Goal: Task Accomplishment & Management: Manage account settings

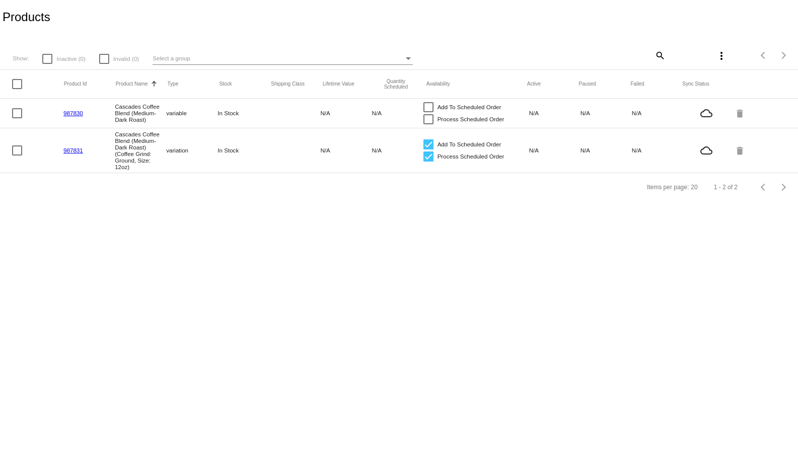
click at [16, 116] on div at bounding box center [17, 113] width 10 height 10
click at [17, 118] on input "checkbox" at bounding box center [17, 118] width 1 height 1
click at [18, 118] on div at bounding box center [17, 113] width 10 height 10
click at [17, 118] on input "checkbox" at bounding box center [17, 118] width 1 height 1
checkbox input "false"
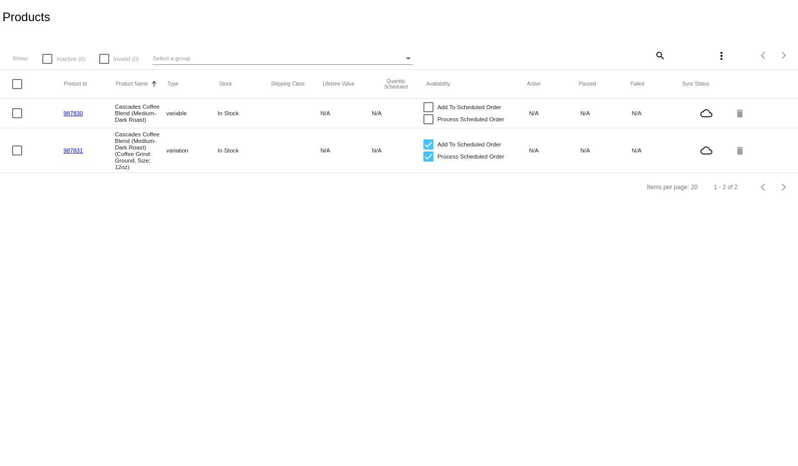
click at [22, 150] on div at bounding box center [17, 150] width 10 height 10
click at [17, 156] on input "checkbox" at bounding box center [17, 156] width 1 height 1
checkbox input "true"
click at [24, 158] on mat-cell at bounding box center [37, 150] width 51 height 15
click at [132, 161] on mat-cell "Cascades Coffee Blend (Medium-Dark Roast) (Coffee Grind: Ground, Size: 12oz)" at bounding box center [140, 150] width 51 height 44
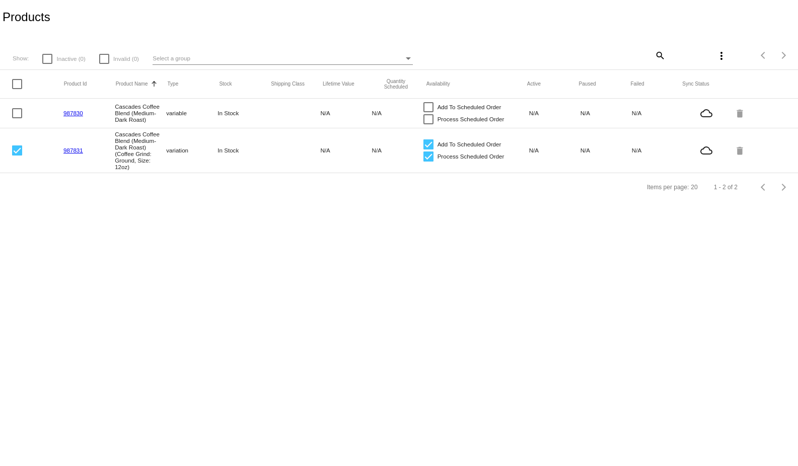
click at [128, 150] on mat-cell "Cascades Coffee Blend (Medium-Dark Roast) (Coffee Grind: Ground, Size: 12oz)" at bounding box center [140, 150] width 51 height 44
